Goal: Contribute content: Contribute content

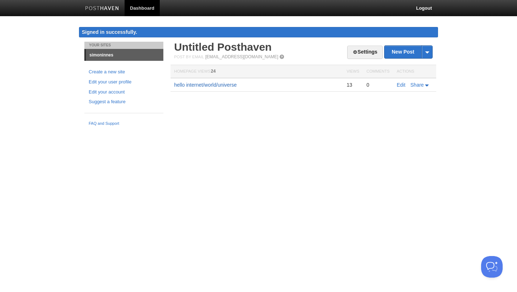
click at [201, 83] on link "hello internet/world/universe" at bounding box center [205, 85] width 62 height 6
click at [218, 81] on td "hello internet/world/universe" at bounding box center [257, 85] width 172 height 14
click at [207, 85] on link "hello internet/world/universe" at bounding box center [205, 85] width 62 height 6
click at [401, 52] on link "New Post" at bounding box center [409, 52] width 48 height 13
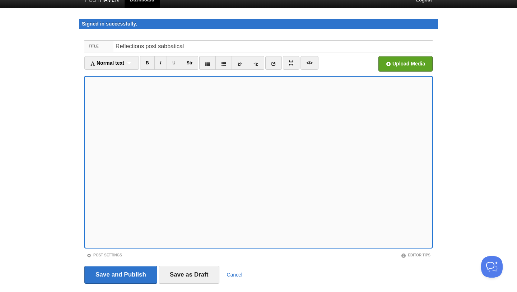
scroll to position [9, 0]
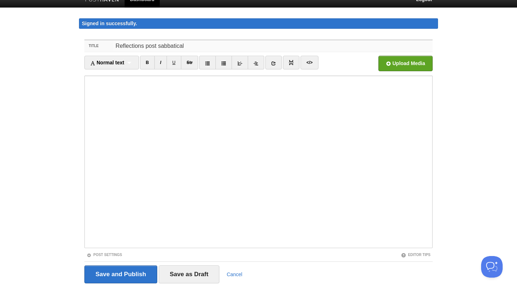
drag, startPoint x: 185, startPoint y: 47, endPoint x: 105, endPoint y: 46, distance: 80.1
click at [105, 46] on div "Title Reflections post sabbatical" at bounding box center [258, 46] width 348 height 12
type input "A sabbatical of reflection"
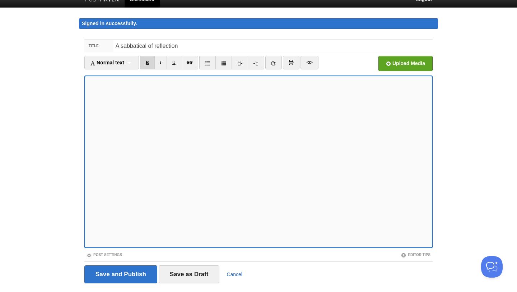
click at [150, 64] on link "B" at bounding box center [147, 63] width 15 height 14
click at [150, 61] on link "B" at bounding box center [147, 63] width 15 height 14
click at [166, 61] on link "I" at bounding box center [160, 63] width 13 height 14
click at [161, 66] on link "I" at bounding box center [160, 63] width 13 height 14
click at [161, 65] on link "I" at bounding box center [160, 63] width 13 height 14
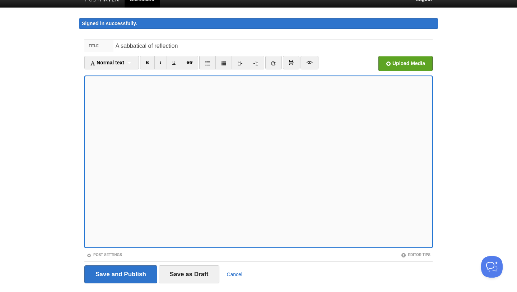
click at [266, 247] on iframe at bounding box center [258, 161] width 348 height 172
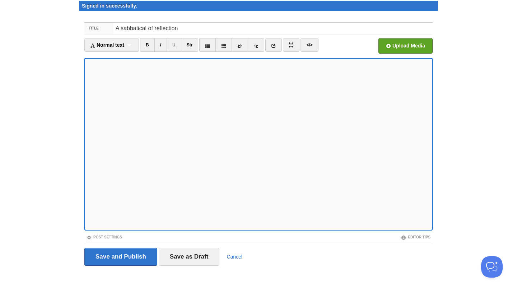
scroll to position [27, 0]
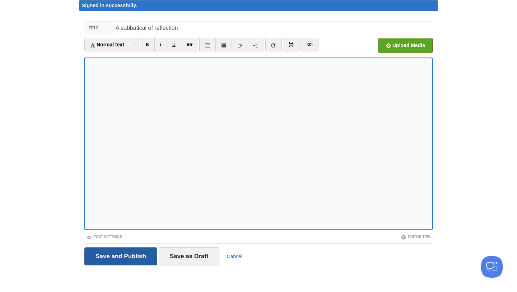
click at [136, 256] on input "Save and Publish" at bounding box center [120, 256] width 73 height 18
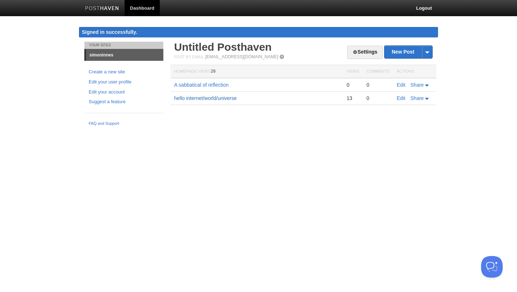
click at [231, 99] on link "hello internet/world/universe" at bounding box center [205, 98] width 62 height 6
click at [399, 99] on link "Edit" at bounding box center [401, 98] width 9 height 6
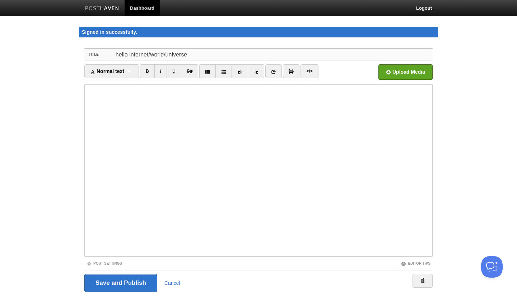
drag, startPoint x: 190, startPoint y: 55, endPoint x: 129, endPoint y: 55, distance: 61.1
click at [129, 55] on input "hello internet/world/universe" at bounding box center [272, 54] width 319 height 11
type input "hello universe"
click at [120, 279] on input "Save and Publish" at bounding box center [120, 283] width 73 height 18
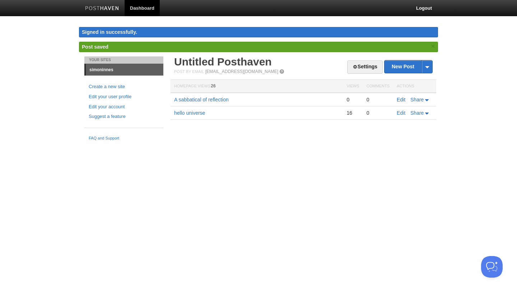
click at [400, 102] on link "Edit" at bounding box center [401, 100] width 9 height 6
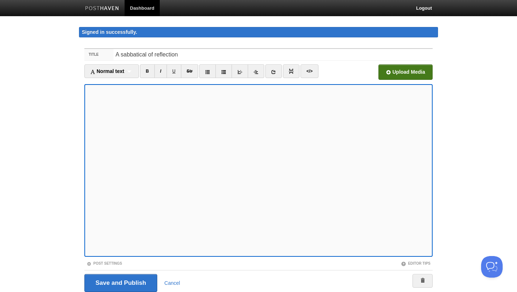
click at [400, 74] on input "file" at bounding box center [189, 74] width 544 height 37
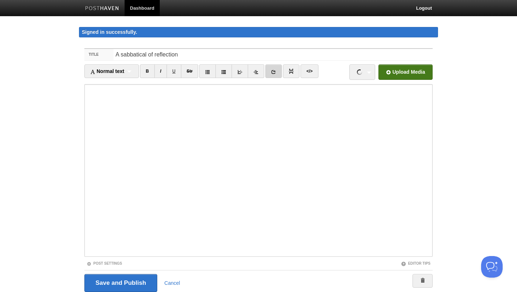
scroll to position [27, 0]
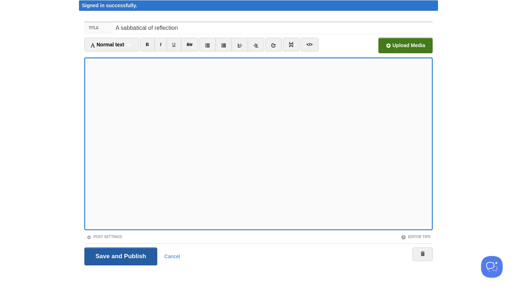
click at [122, 256] on input "Save and Publish" at bounding box center [120, 256] width 73 height 18
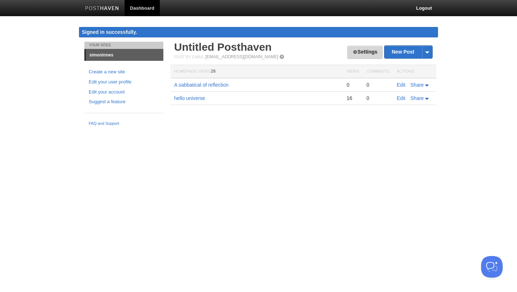
click at [374, 51] on link "Settings" at bounding box center [365, 52] width 36 height 13
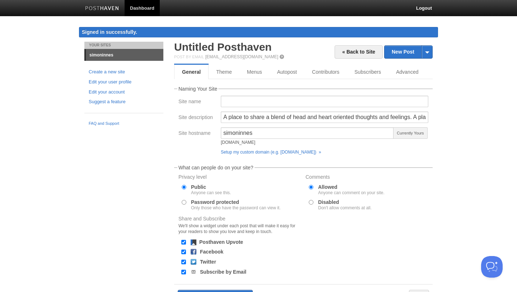
click at [271, 111] on div at bounding box center [325, 104] width 212 height 16
click at [271, 116] on input "A place to share a blend of head and heart oriented thoughts and feelings. A pl…" at bounding box center [325, 116] width 208 height 11
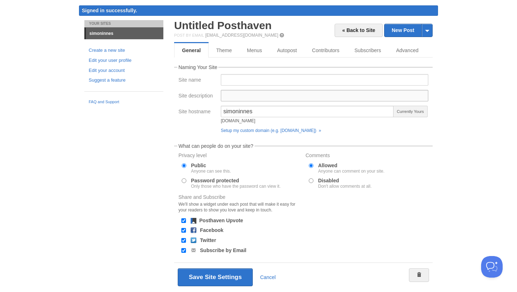
scroll to position [22, 0]
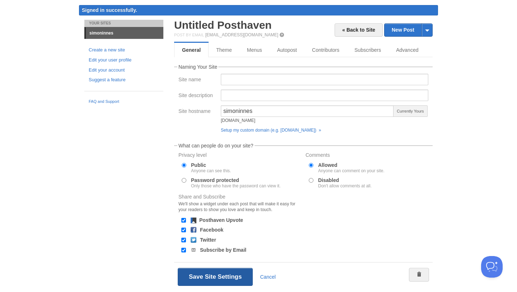
click at [222, 274] on button "Save Site Settings" at bounding box center [215, 277] width 75 height 18
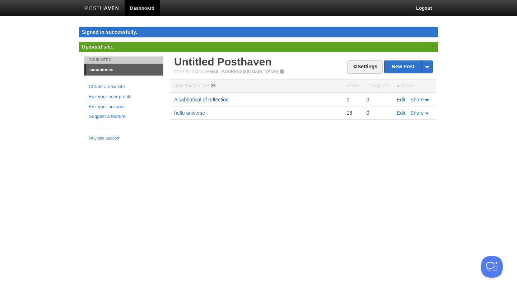
click at [193, 100] on link "A sabbatical of reflection" at bounding box center [201, 100] width 55 height 6
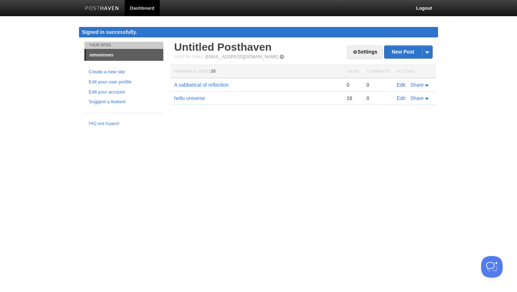
click at [400, 85] on link "Edit" at bounding box center [401, 85] width 9 height 6
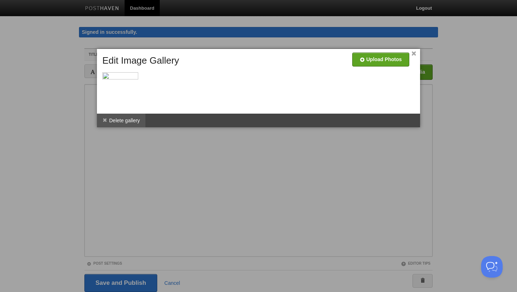
click at [119, 120] on li "Delete gallery" at bounding box center [121, 120] width 48 height 14
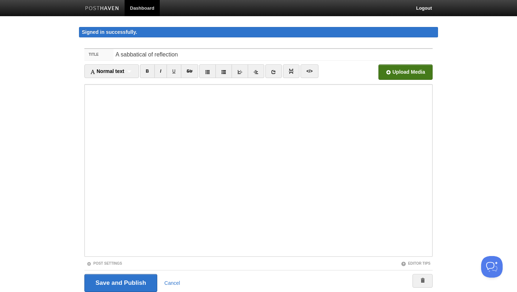
click at [392, 74] on input "file" at bounding box center [189, 74] width 544 height 37
click at [118, 282] on input "Save and Publish" at bounding box center [120, 283] width 73 height 18
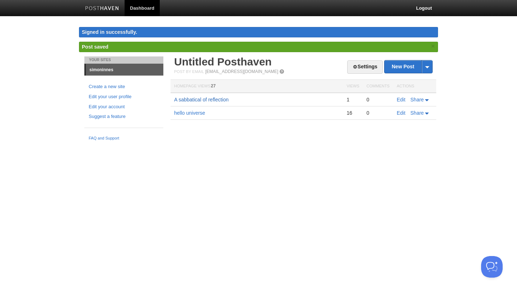
click at [200, 102] on link "A sabbatical of reflection" at bounding box center [201, 100] width 55 height 6
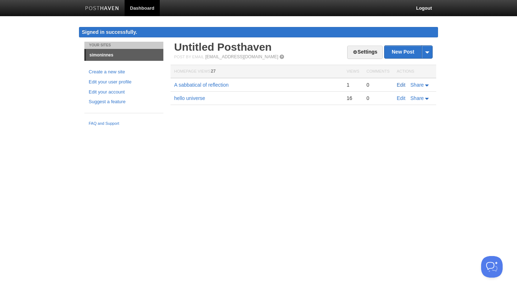
click at [403, 84] on link "Edit" at bounding box center [401, 85] width 9 height 6
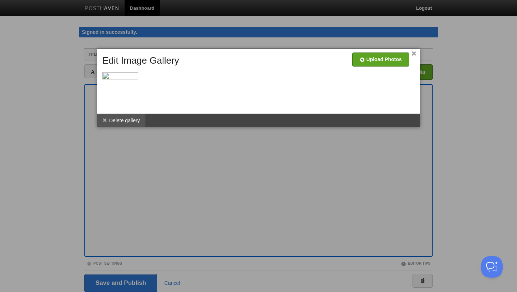
click at [135, 121] on li "Delete gallery" at bounding box center [121, 120] width 48 height 14
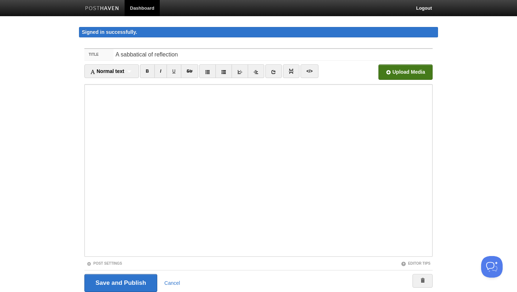
click at [412, 74] on input "file" at bounding box center [189, 74] width 544 height 37
click at [121, 282] on input "Save and Publish" at bounding box center [120, 283] width 73 height 18
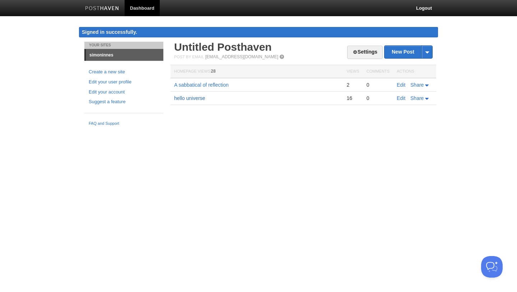
click at [194, 98] on link "hello universe" at bounding box center [189, 98] width 31 height 6
click at [360, 53] on link "Settings" at bounding box center [365, 52] width 36 height 13
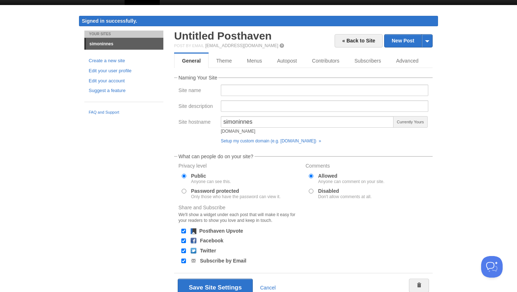
scroll to position [42, 0]
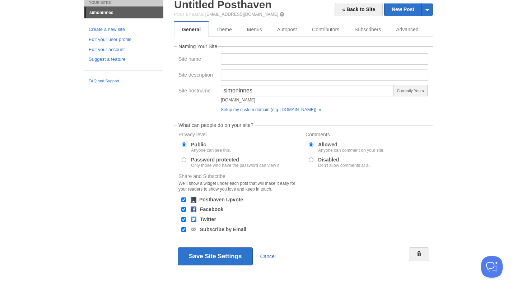
click at [403, 37] on div "« Back to Site New Post by Web by Email Untitled [GEOGRAPHIC_DATA] Post by Emai…" at bounding box center [303, 134] width 259 height 271
click at [402, 29] on link "Advanced" at bounding box center [408, 29] width 39 height 14
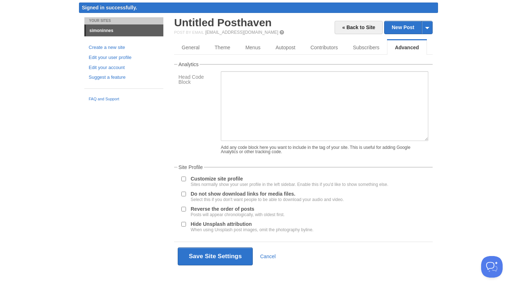
scroll to position [30, 0]
click at [219, 46] on link "Theme" at bounding box center [222, 47] width 31 height 14
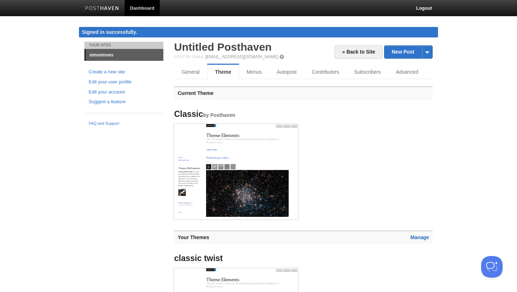
click at [416, 238] on link "Manage" at bounding box center [419, 237] width 19 height 6
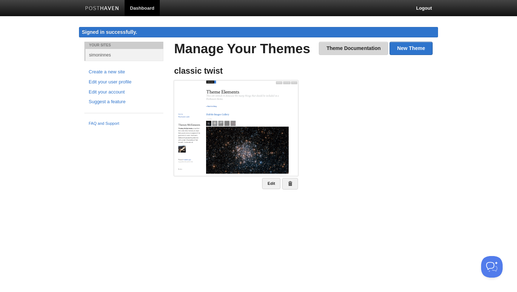
click at [351, 49] on link "Theme Documentation" at bounding box center [353, 48] width 69 height 13
